Goal: Information Seeking & Learning: Learn about a topic

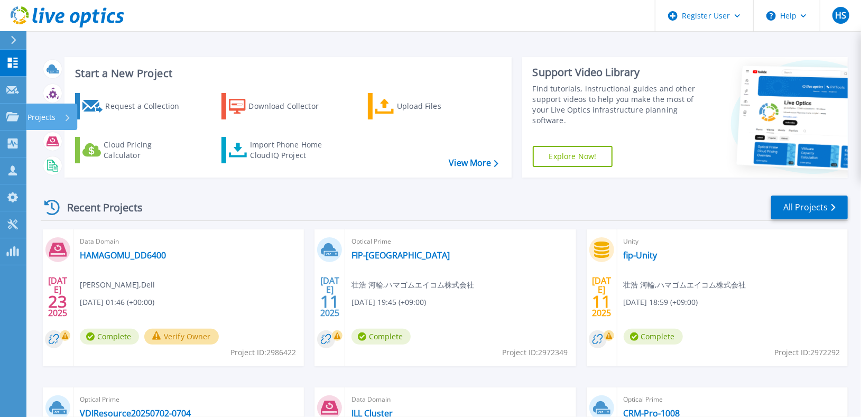
click at [2, 115] on link "Projects Projects" at bounding box center [13, 117] width 26 height 27
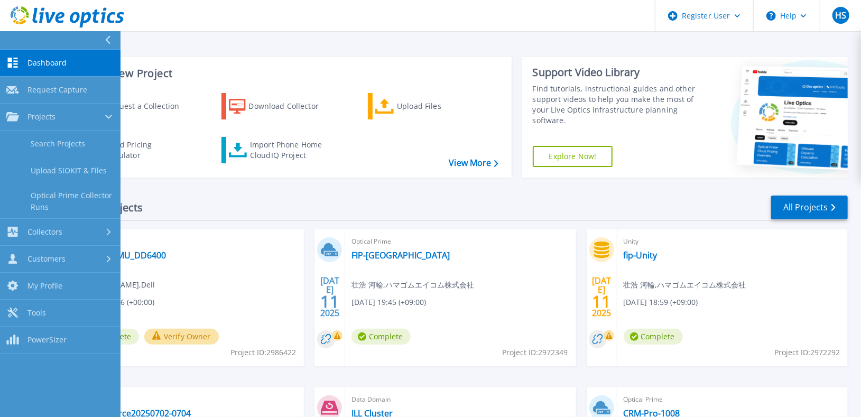
click at [27, 141] on link "Search Projects" at bounding box center [60, 144] width 121 height 27
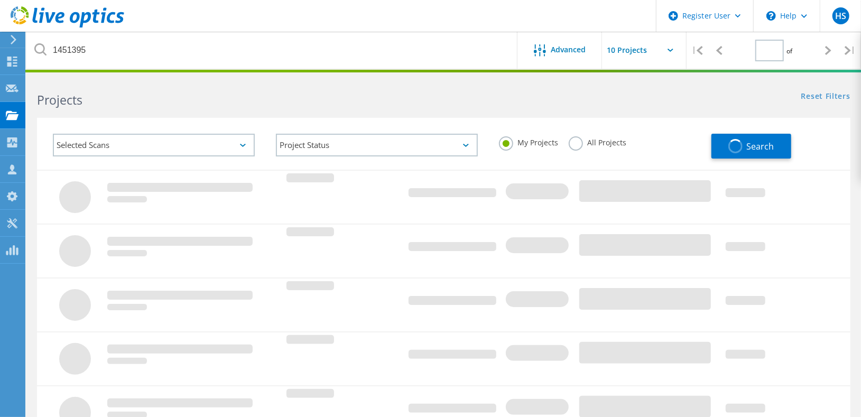
type input "1"
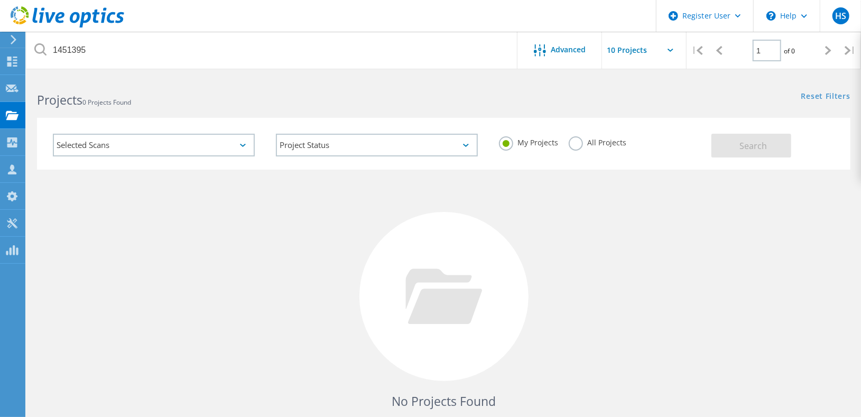
click at [596, 141] on label "All Projects" at bounding box center [598, 141] width 58 height 10
click at [0, 0] on input "All Projects" at bounding box center [0, 0] width 0 height 0
click at [726, 150] on button "Search" at bounding box center [751, 146] width 80 height 24
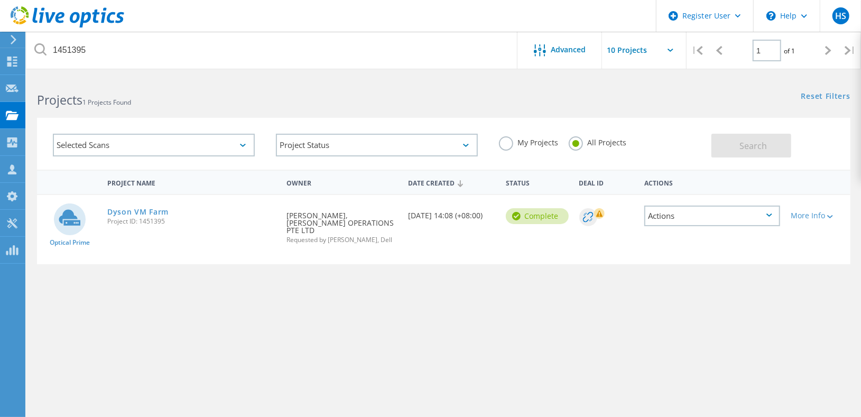
click at [137, 208] on link "Dyson VM Farm" at bounding box center [137, 211] width 61 height 7
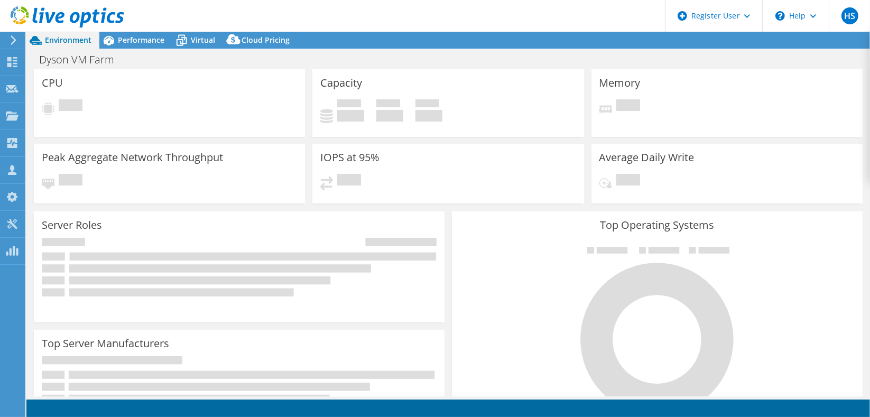
select select "USD"
select select "Tokyo"
select select "JPY"
click at [134, 42] on span "Performance" at bounding box center [141, 40] width 47 height 10
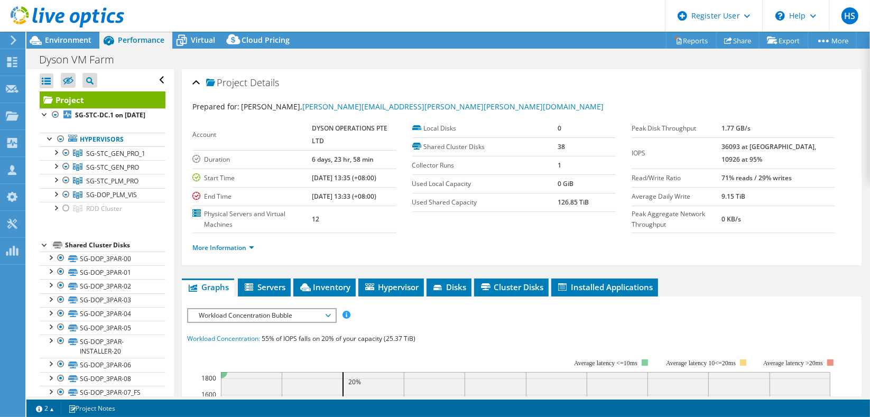
click at [52, 167] on div at bounding box center [55, 165] width 11 height 11
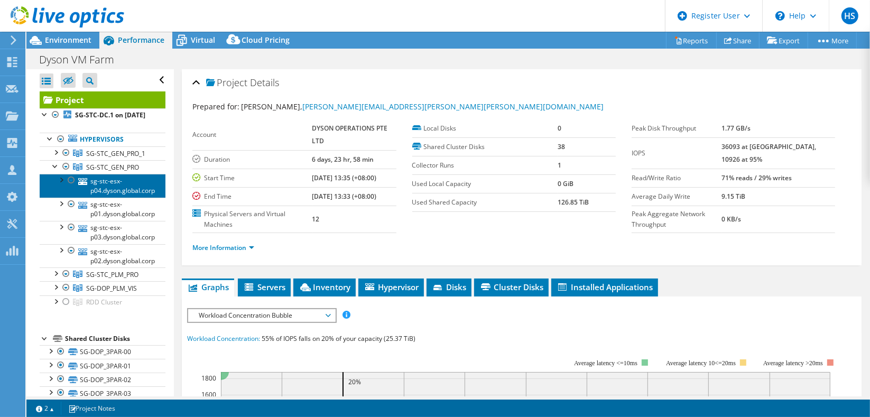
click at [110, 186] on link "sg-stc-esx-p04.dyson.global.corp" at bounding box center [103, 185] width 126 height 23
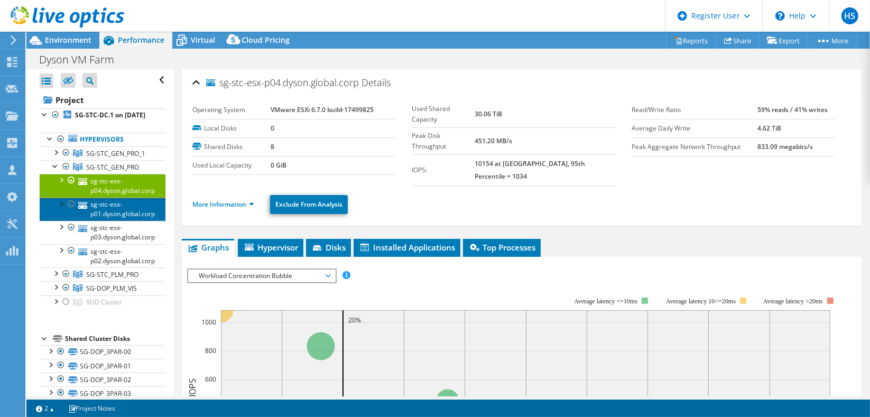
click at [122, 209] on link "sg-stc-esx-p01.dyson.global.corp" at bounding box center [103, 209] width 126 height 23
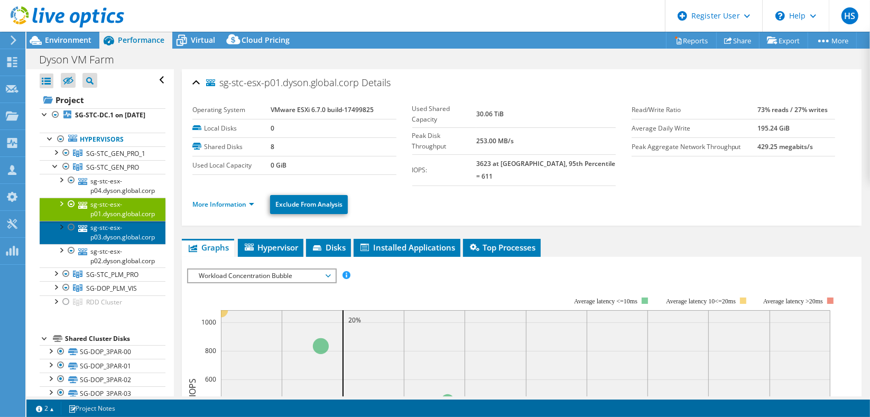
click at [121, 231] on link "sg-stc-esx-p03.dyson.global.corp" at bounding box center [103, 232] width 126 height 23
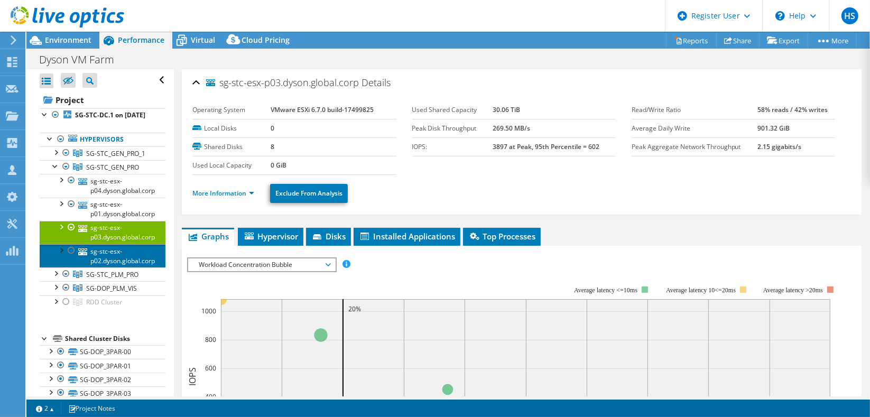
click at [121, 246] on link "sg-stc-esx-p02.dyson.global.corp" at bounding box center [103, 255] width 126 height 23
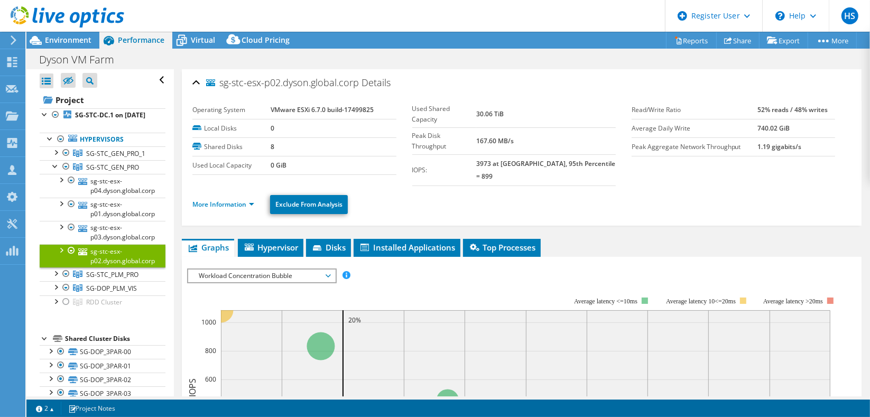
click at [55, 281] on div at bounding box center [55, 286] width 11 height 11
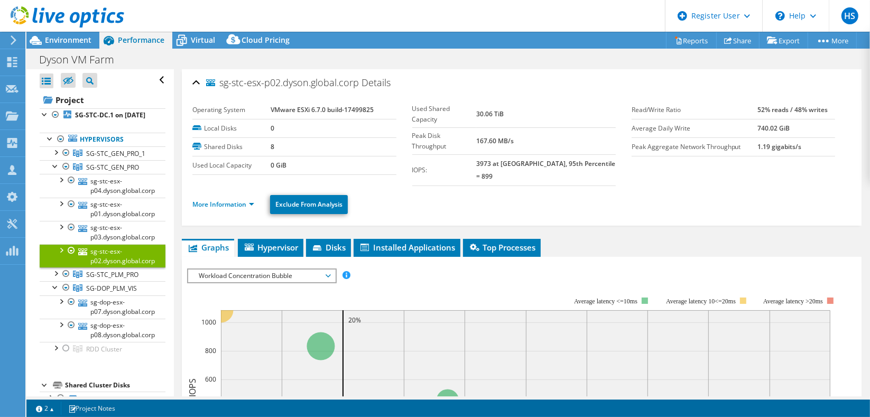
click at [55, 267] on div at bounding box center [55, 272] width 11 height 11
